Goal: Task Accomplishment & Management: Use online tool/utility

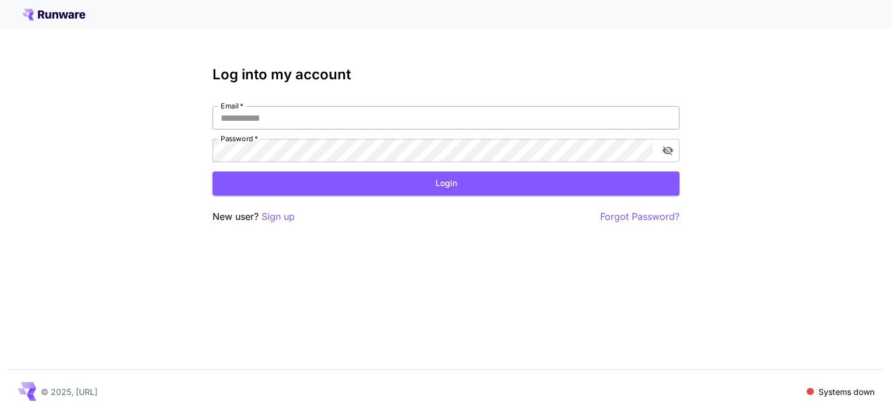
click at [315, 112] on input "Email   *" at bounding box center [446, 117] width 467 height 23
click at [281, 119] on input "Email   *" at bounding box center [446, 117] width 467 height 23
type input "**********"
click button "Login" at bounding box center [446, 184] width 467 height 24
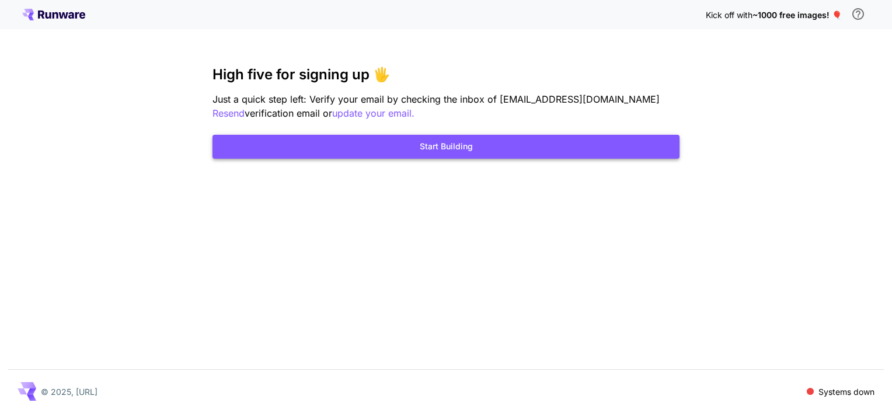
click at [496, 152] on button "Start Building" at bounding box center [446, 147] width 467 height 24
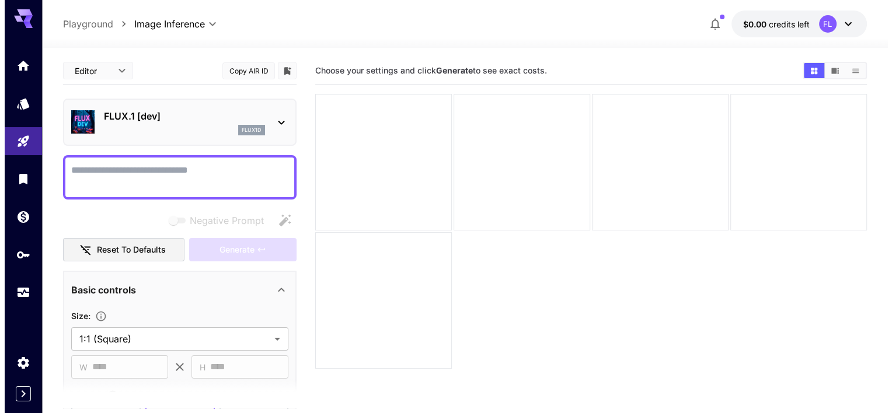
scroll to position [58, 0]
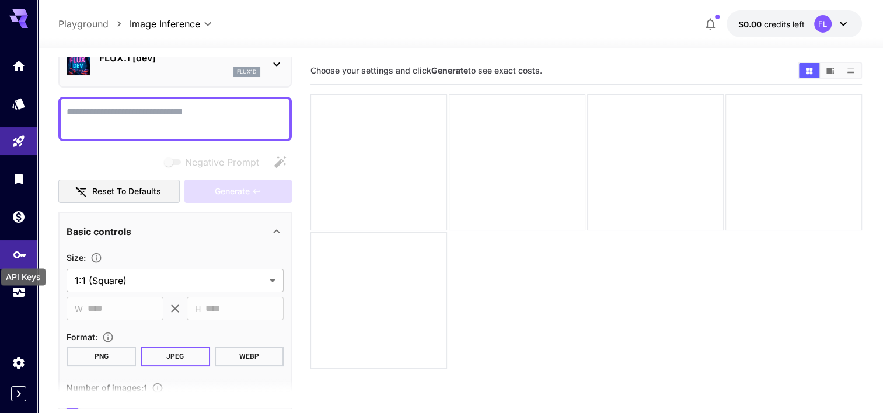
click at [22, 257] on icon "API Keys" at bounding box center [20, 251] width 14 height 14
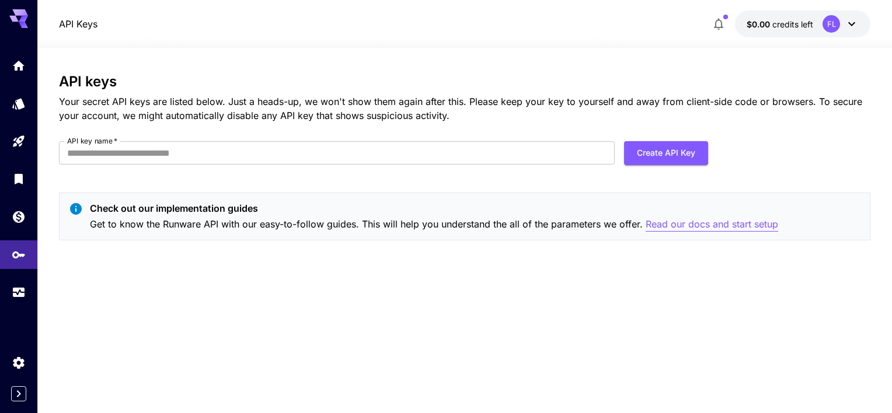
click at [704, 229] on p "Read our docs and start setup" at bounding box center [712, 224] width 133 height 15
